Goal: Find specific page/section: Find specific page/section

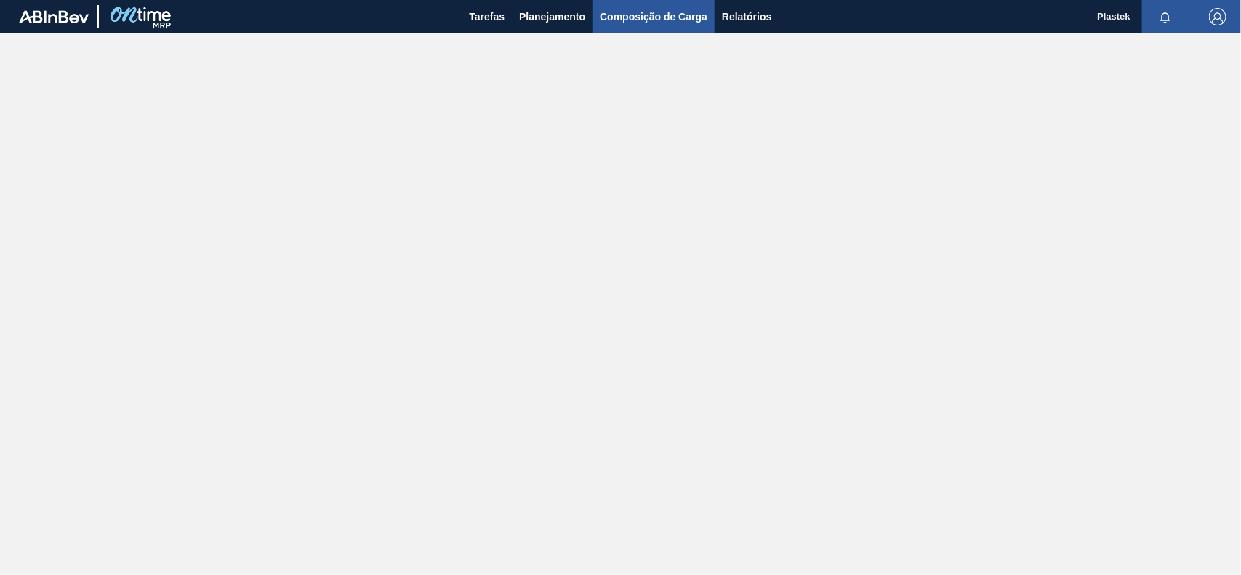
click at [651, 15] on span "Composição de Carga" at bounding box center [654, 16] width 108 height 17
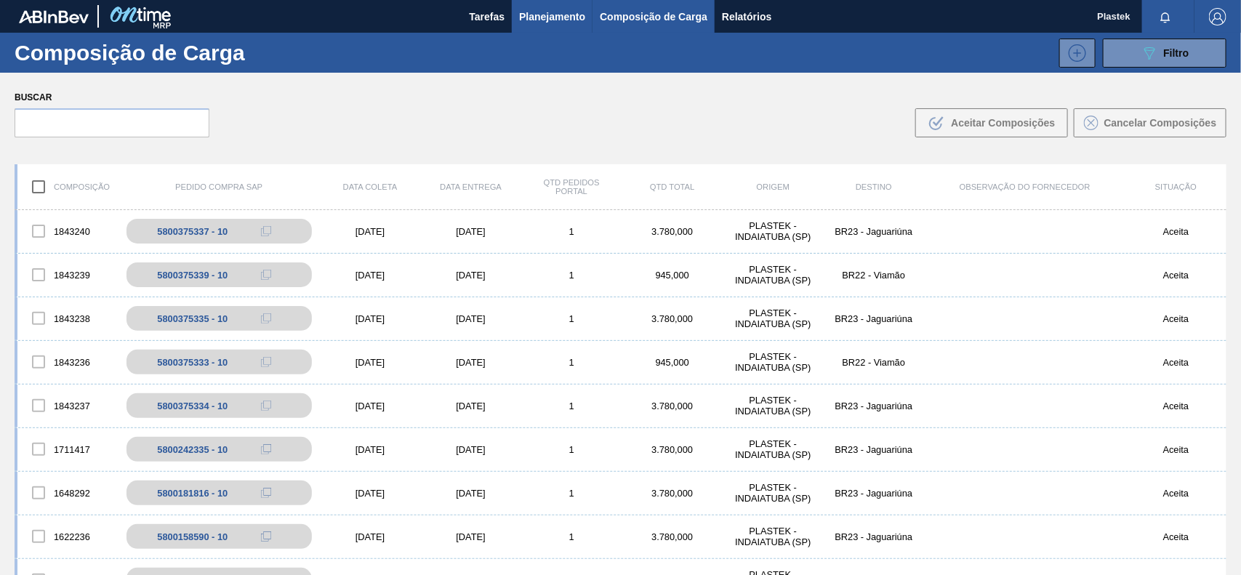
click at [547, 15] on span "Planejamento" at bounding box center [552, 16] width 66 height 17
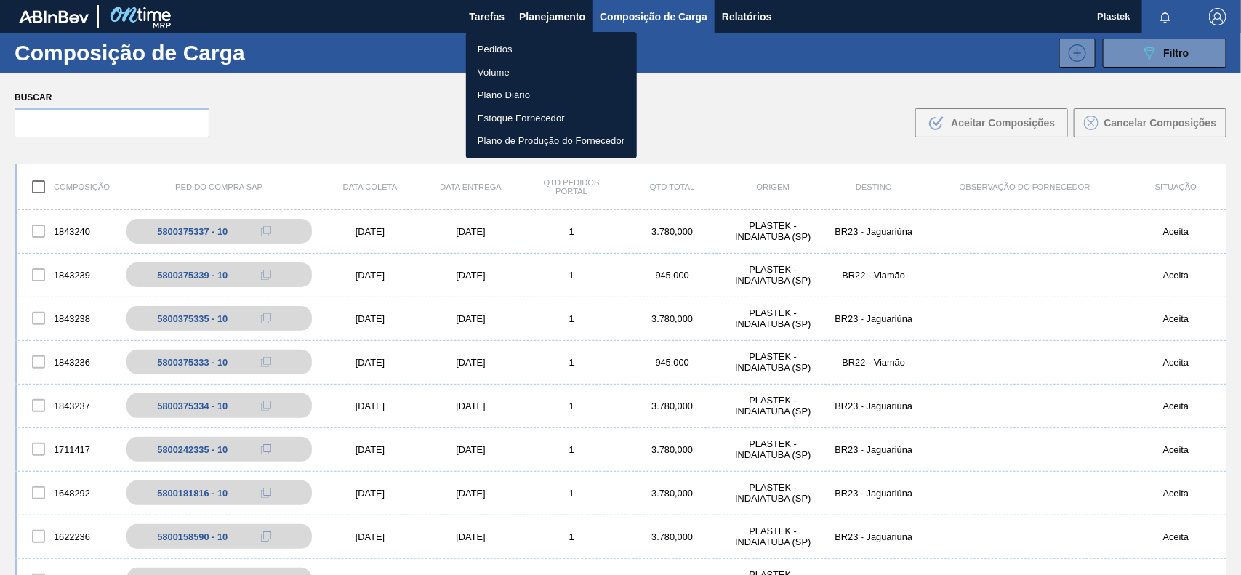
click at [494, 35] on ul "Pedidos Volume Plano Diário Estoque Fornecedor Plano de Produção do Fornecedor" at bounding box center [551, 95] width 171 height 126
click at [495, 47] on li "Pedidos" at bounding box center [551, 49] width 171 height 23
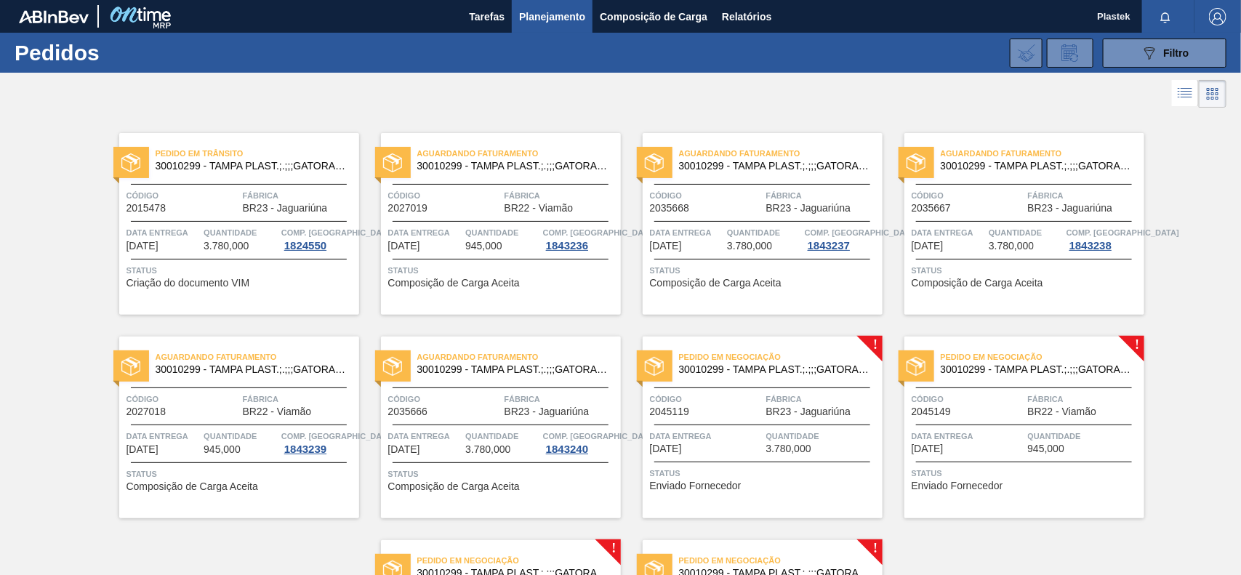
click at [1212, 11] on img "button" at bounding box center [1217, 16] width 17 height 17
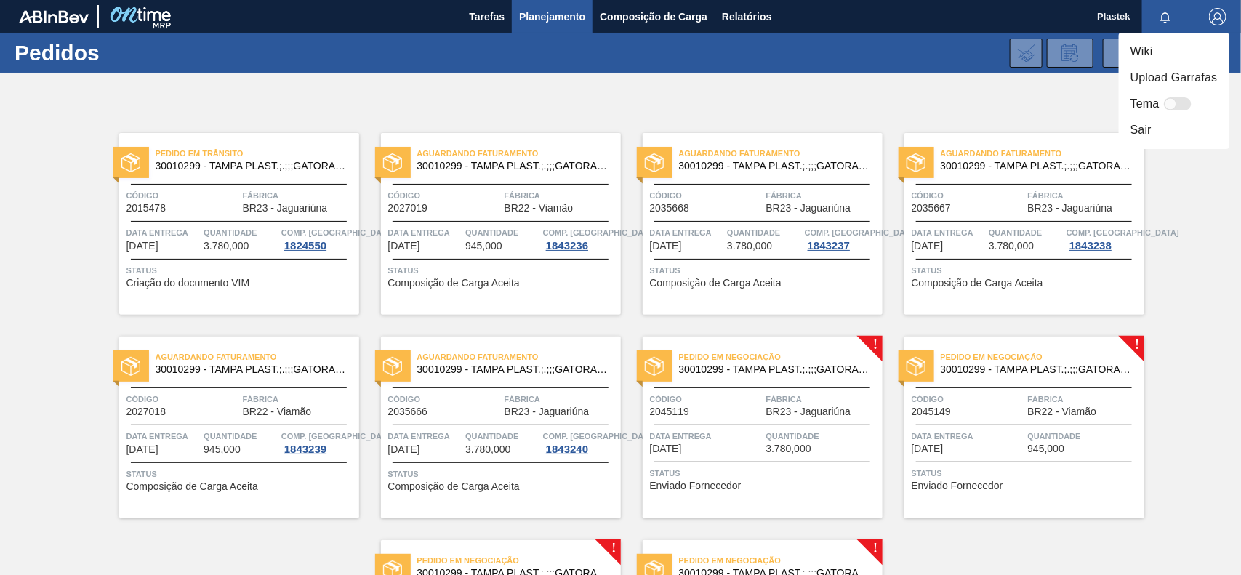
click at [1170, 137] on li "Sair" at bounding box center [1173, 130] width 110 height 26
